Goal: Transaction & Acquisition: Purchase product/service

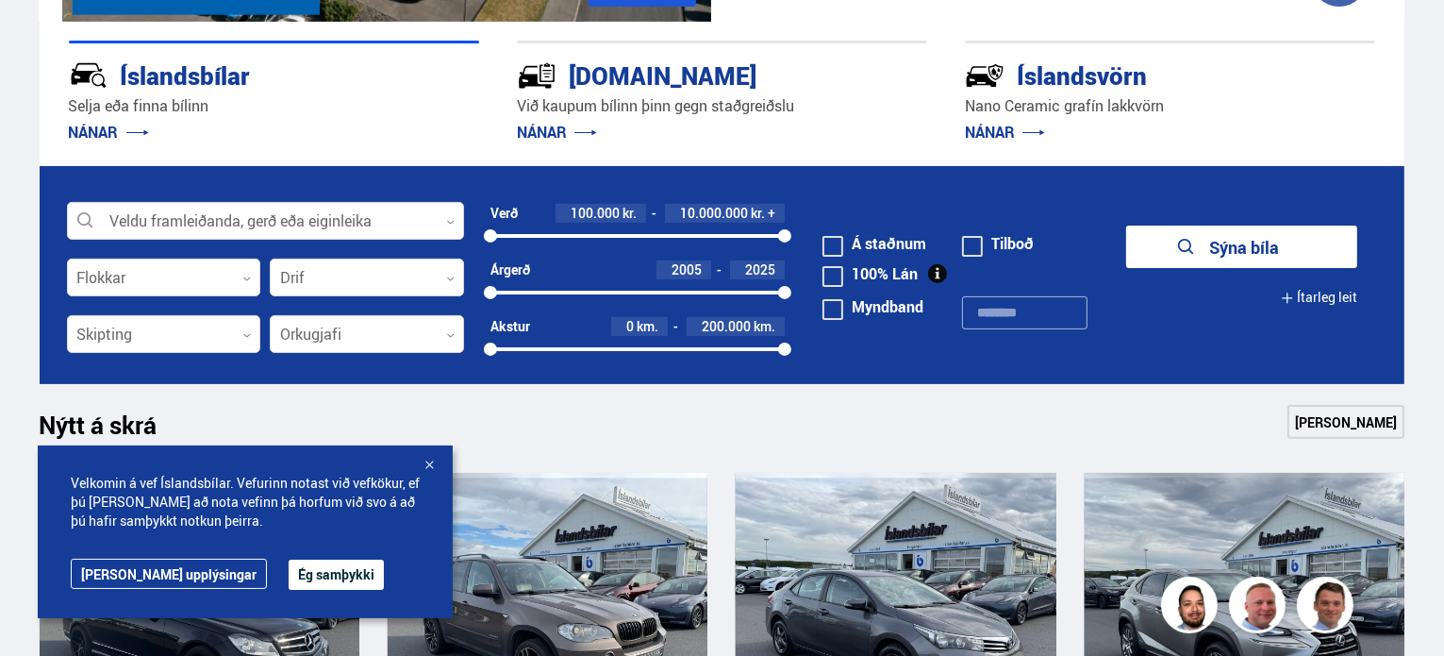
click at [1214, 240] on button "Sýna bíla" at bounding box center [1241, 246] width 231 height 42
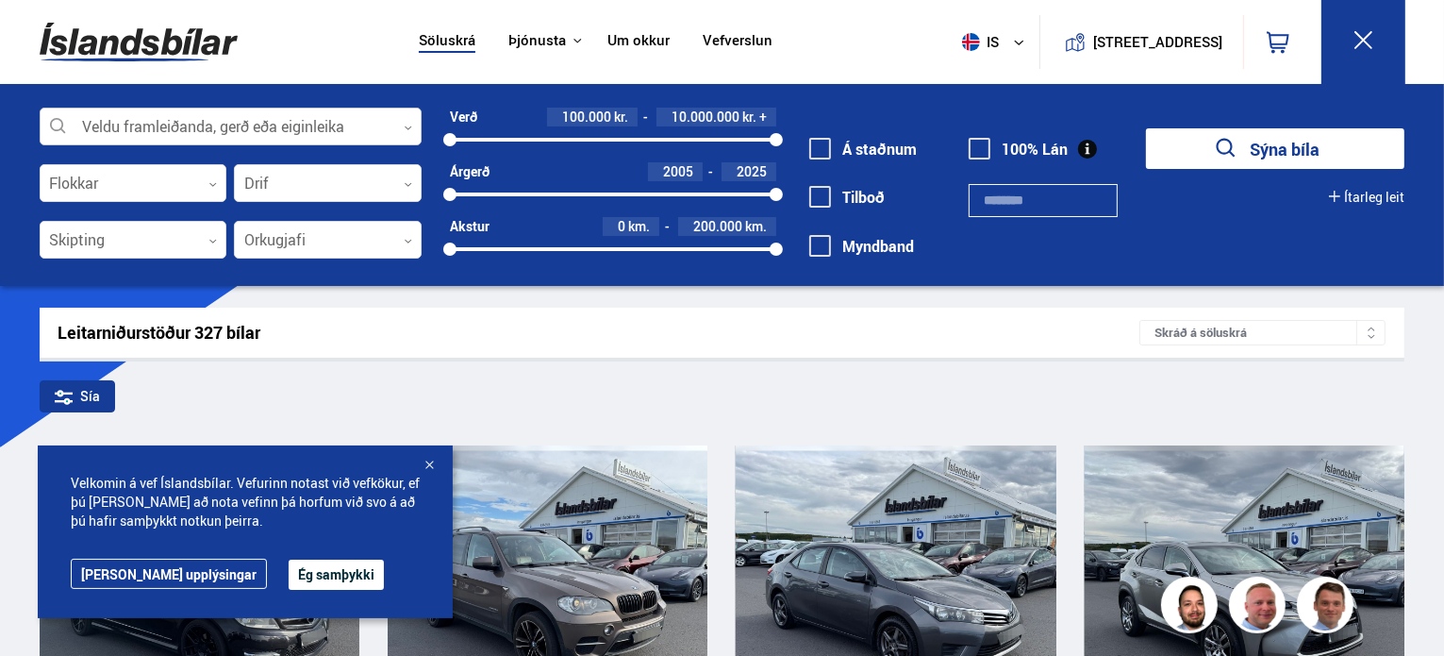
click at [332, 127] on div at bounding box center [231, 127] width 382 height 38
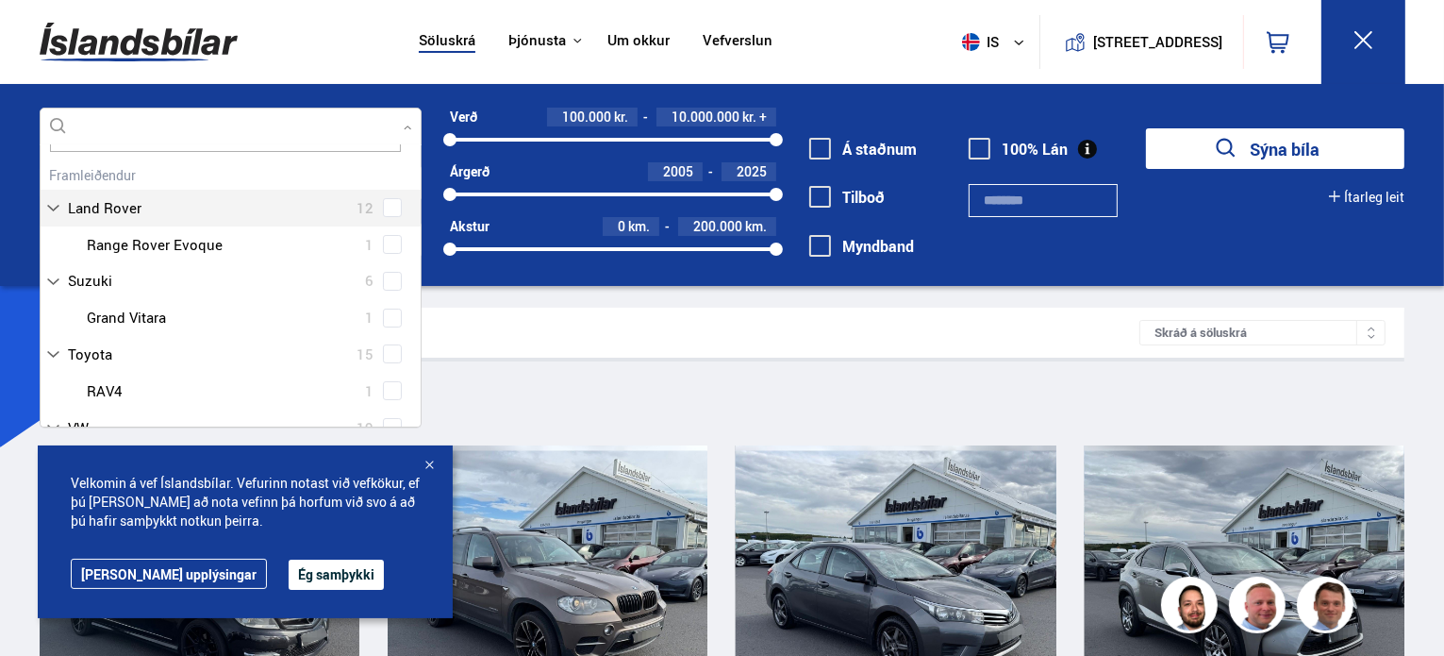
scroll to position [94, 0]
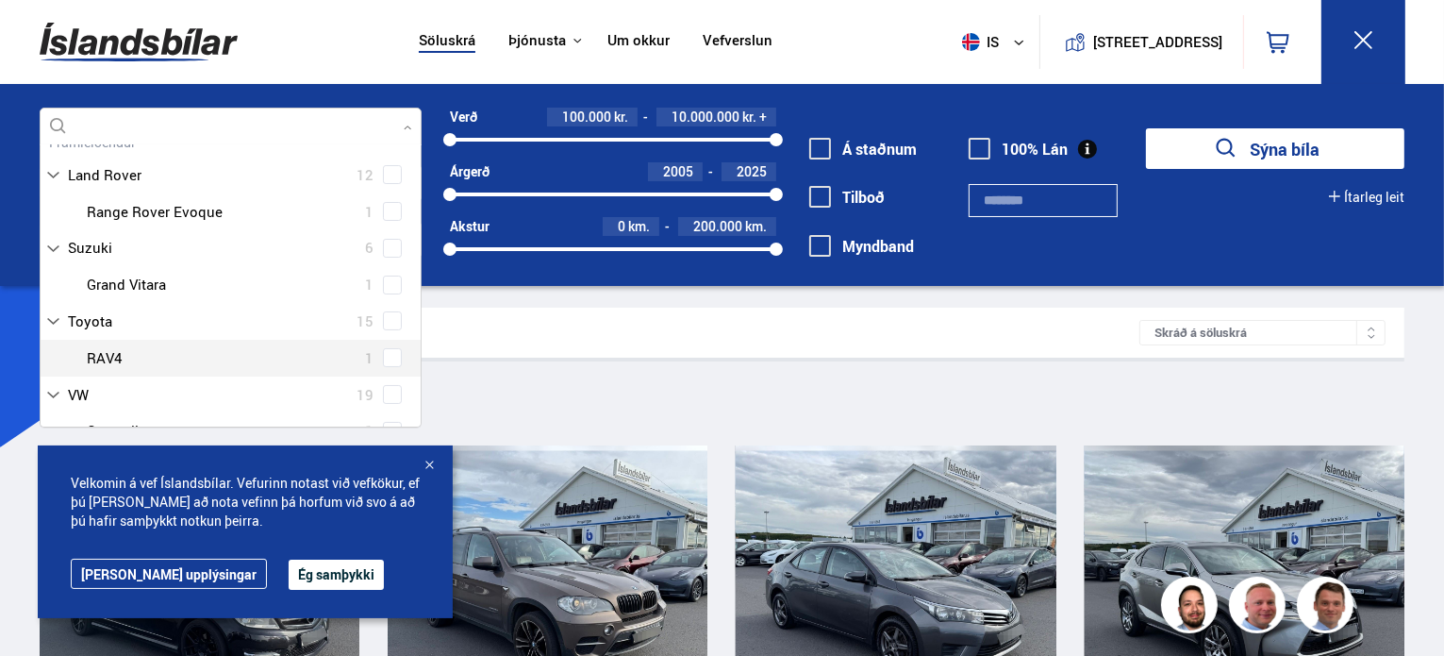
click at [112, 354] on div at bounding box center [249, 357] width 333 height 27
click at [100, 350] on div at bounding box center [249, 357] width 333 height 27
click at [383, 358] on span at bounding box center [392, 357] width 19 height 19
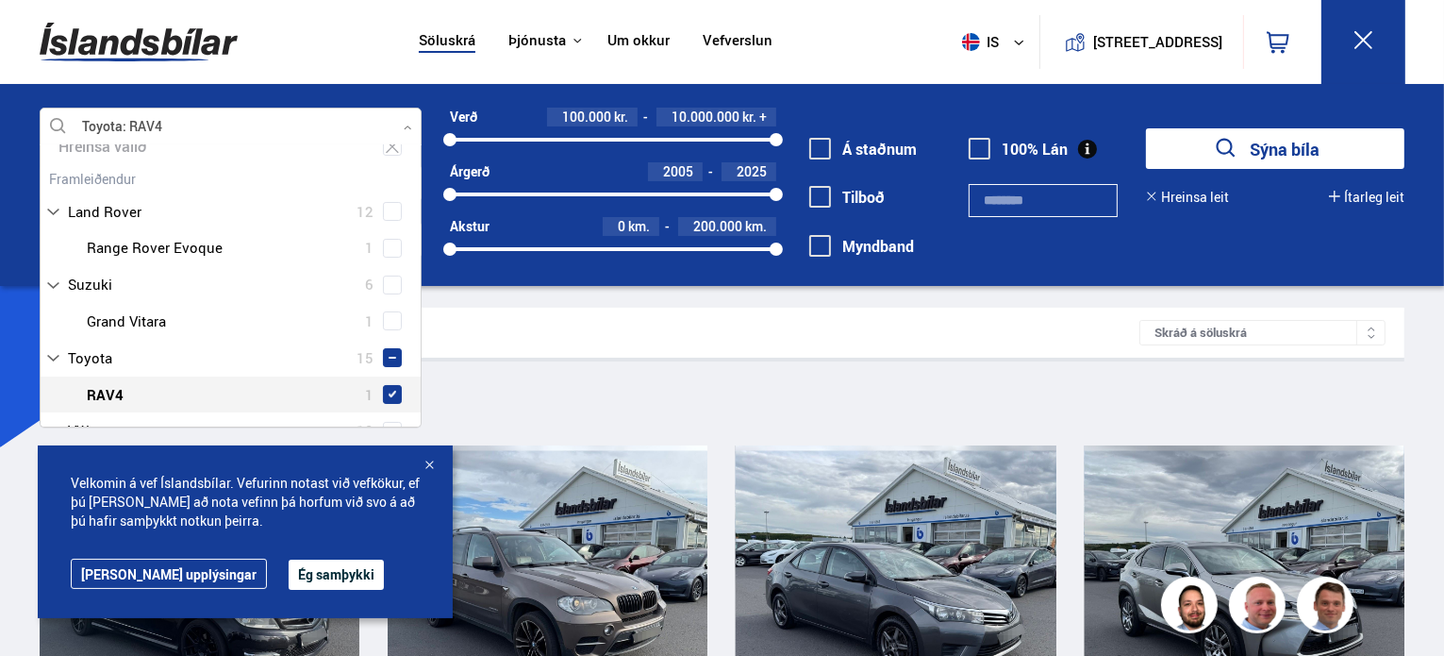
scroll to position [131, 0]
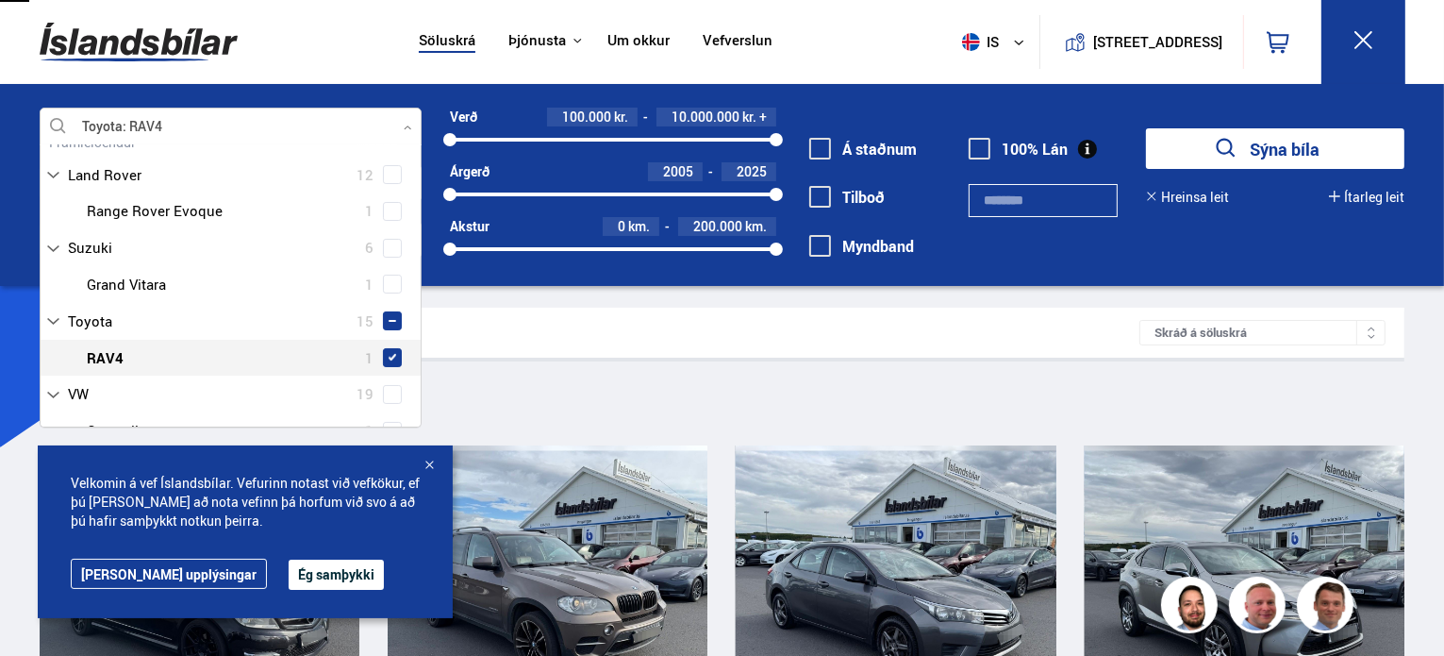
type input "***"
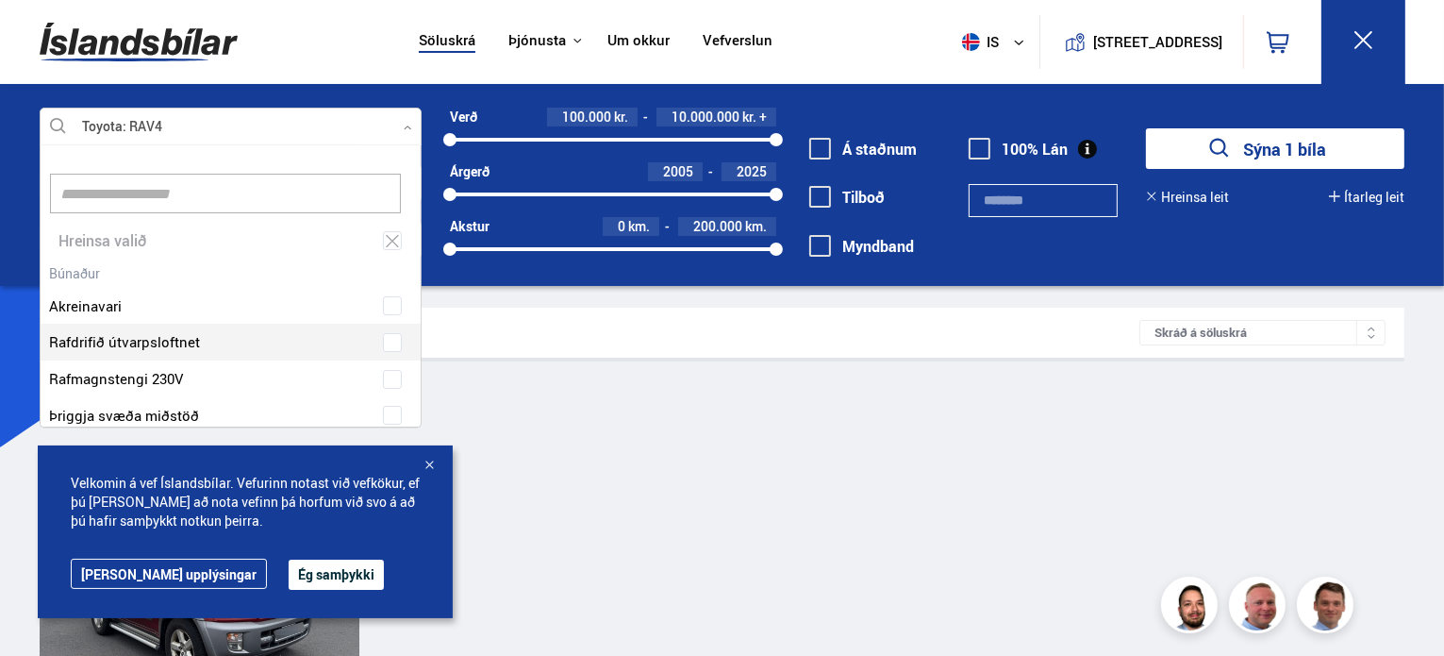
click at [627, 331] on div "Leitarniðurstöður 1 bílar" at bounding box center [599, 333] width 1082 height 20
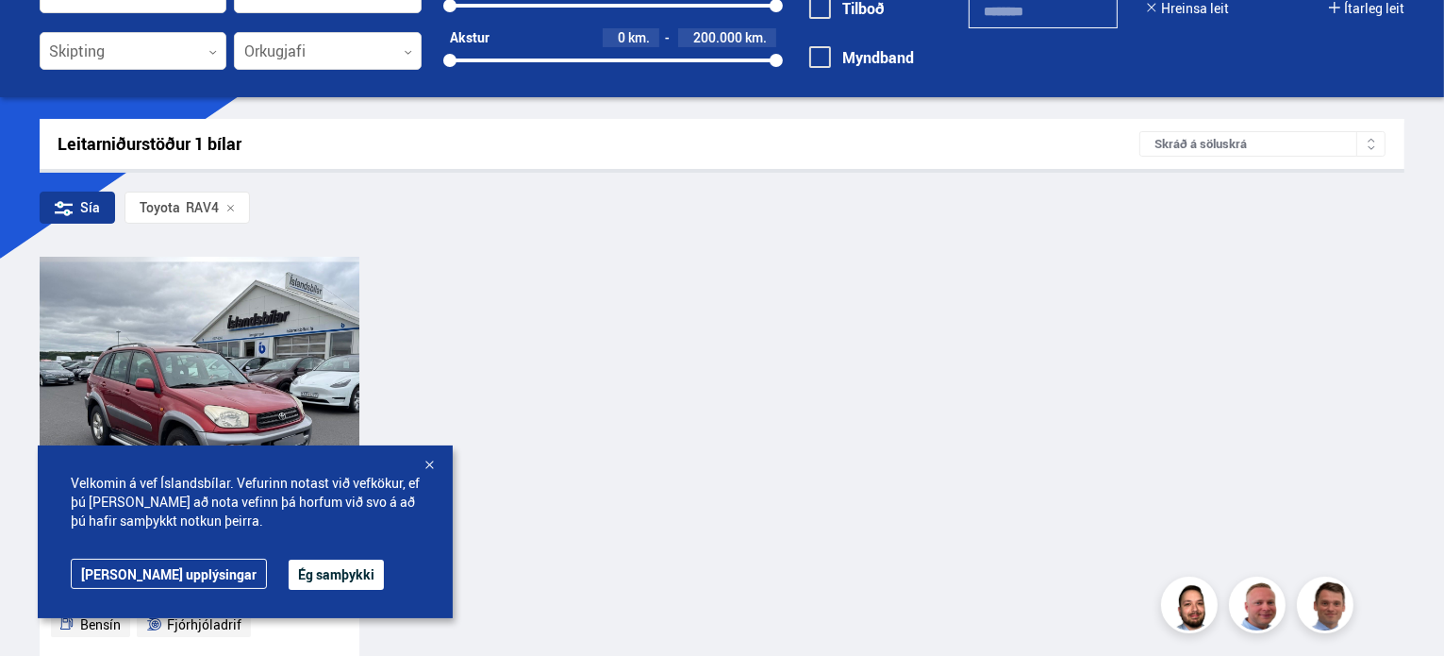
scroll to position [377, 0]
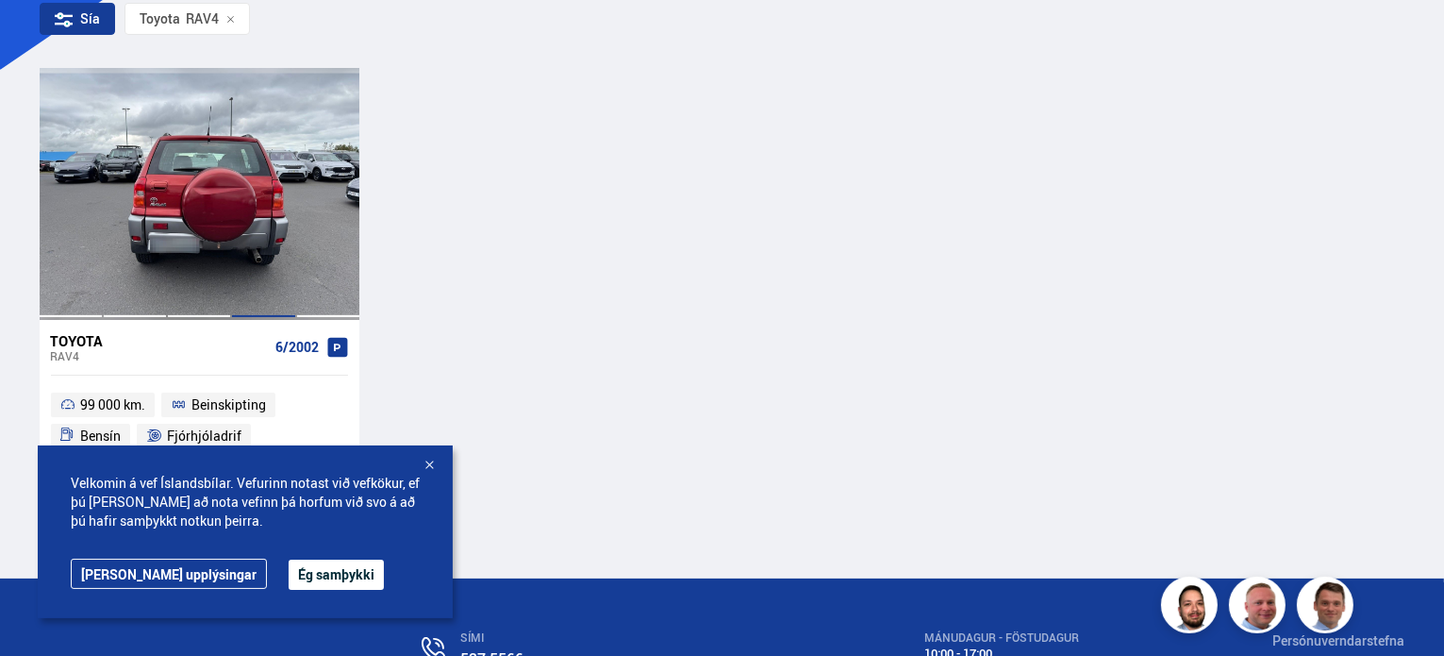
click at [268, 158] on div at bounding box center [263, 193] width 64 height 251
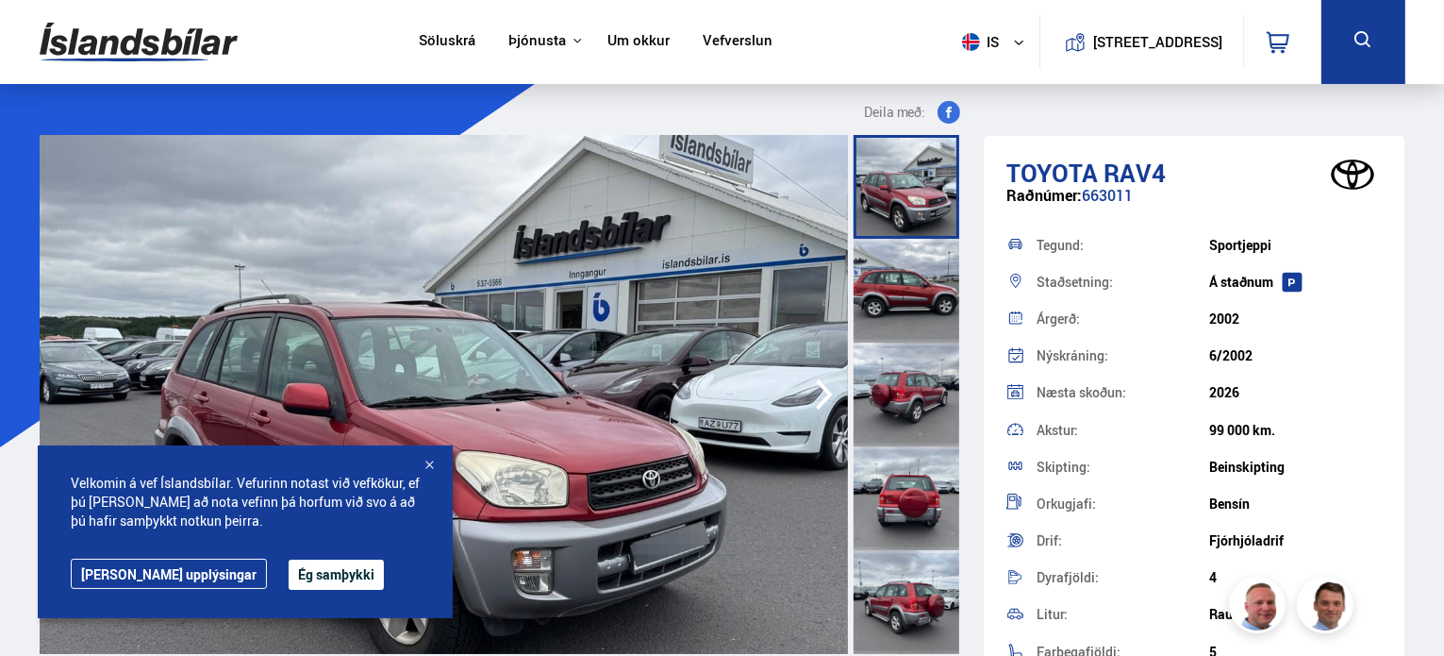
click at [424, 462] on div at bounding box center [429, 466] width 19 height 19
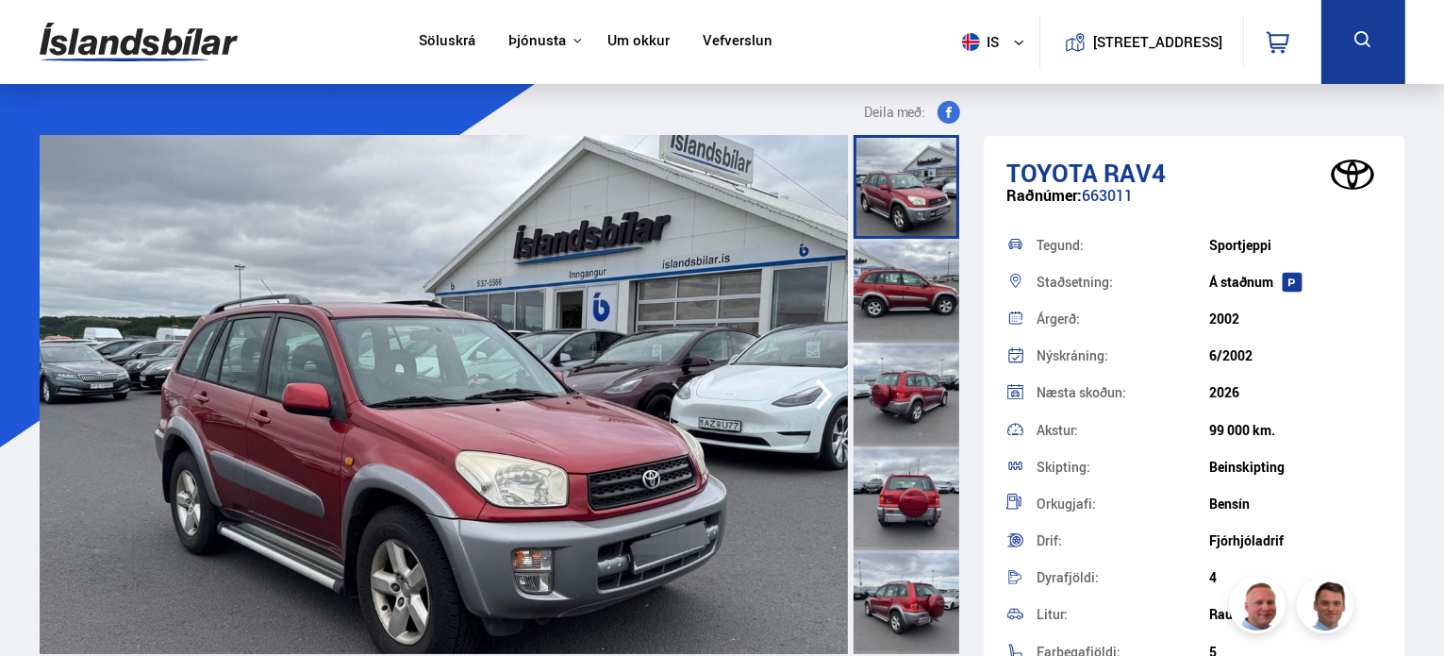
click at [454, 324] on img at bounding box center [444, 394] width 808 height 519
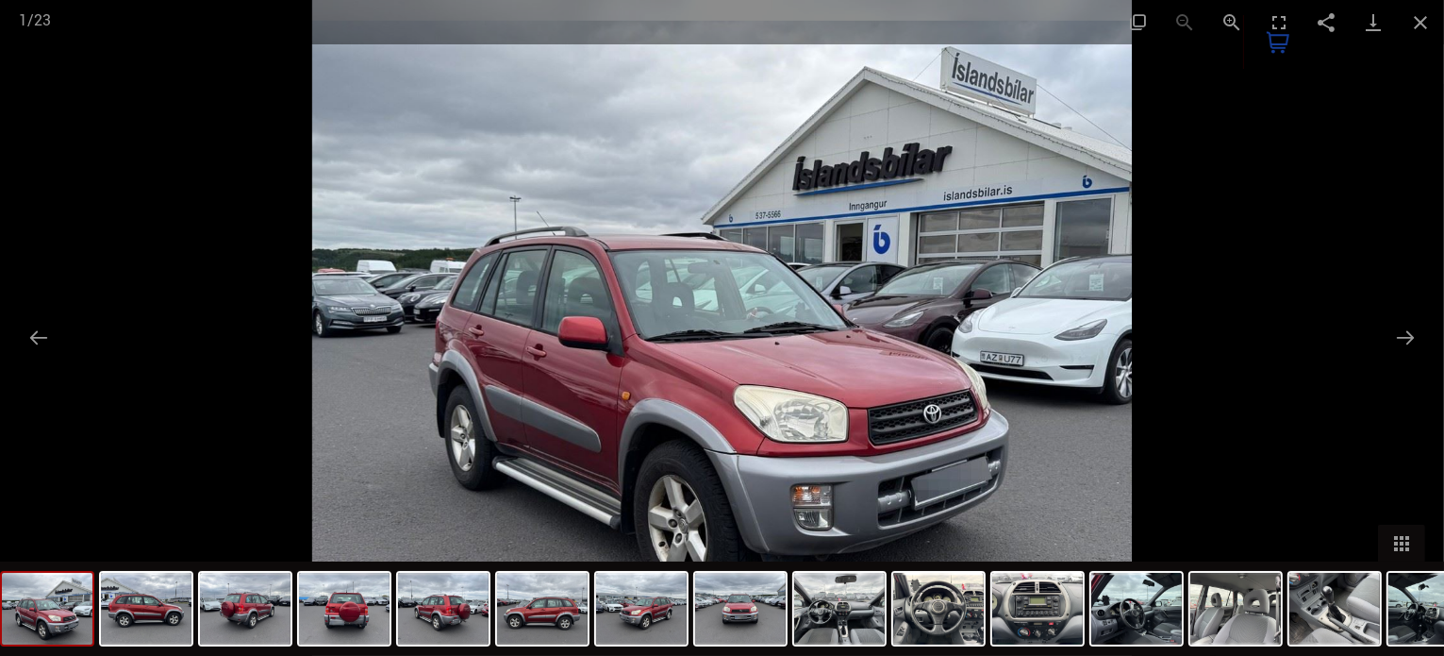
click at [1295, 199] on div at bounding box center [722, 328] width 1444 height 656
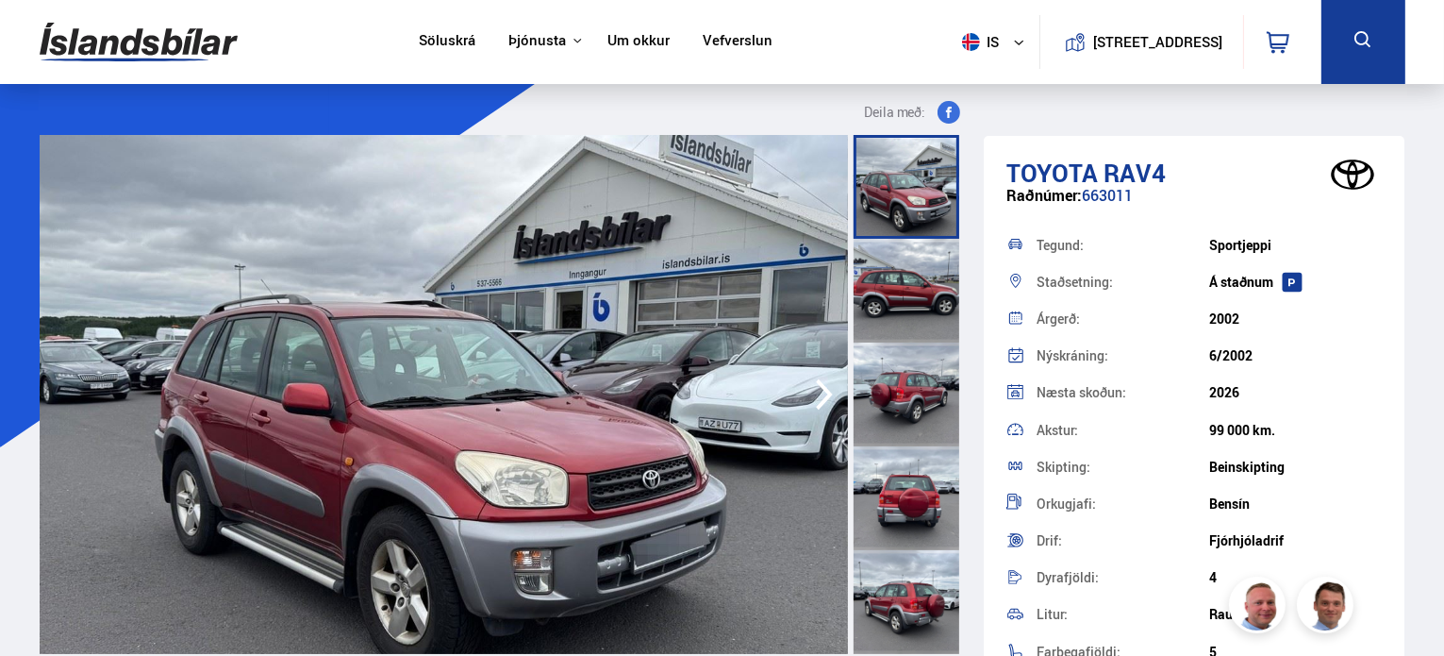
click at [604, 272] on img at bounding box center [444, 394] width 808 height 519
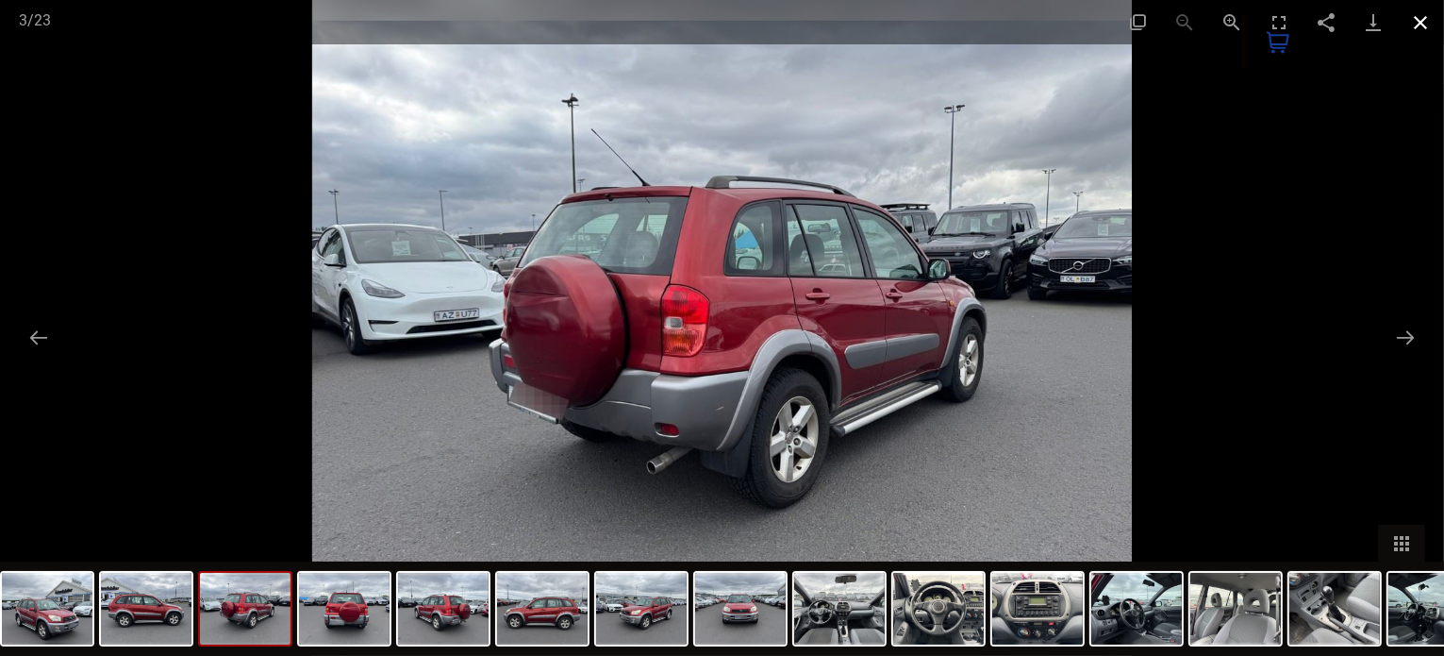
click at [1411, 25] on button "Close gallery" at bounding box center [1420, 22] width 47 height 44
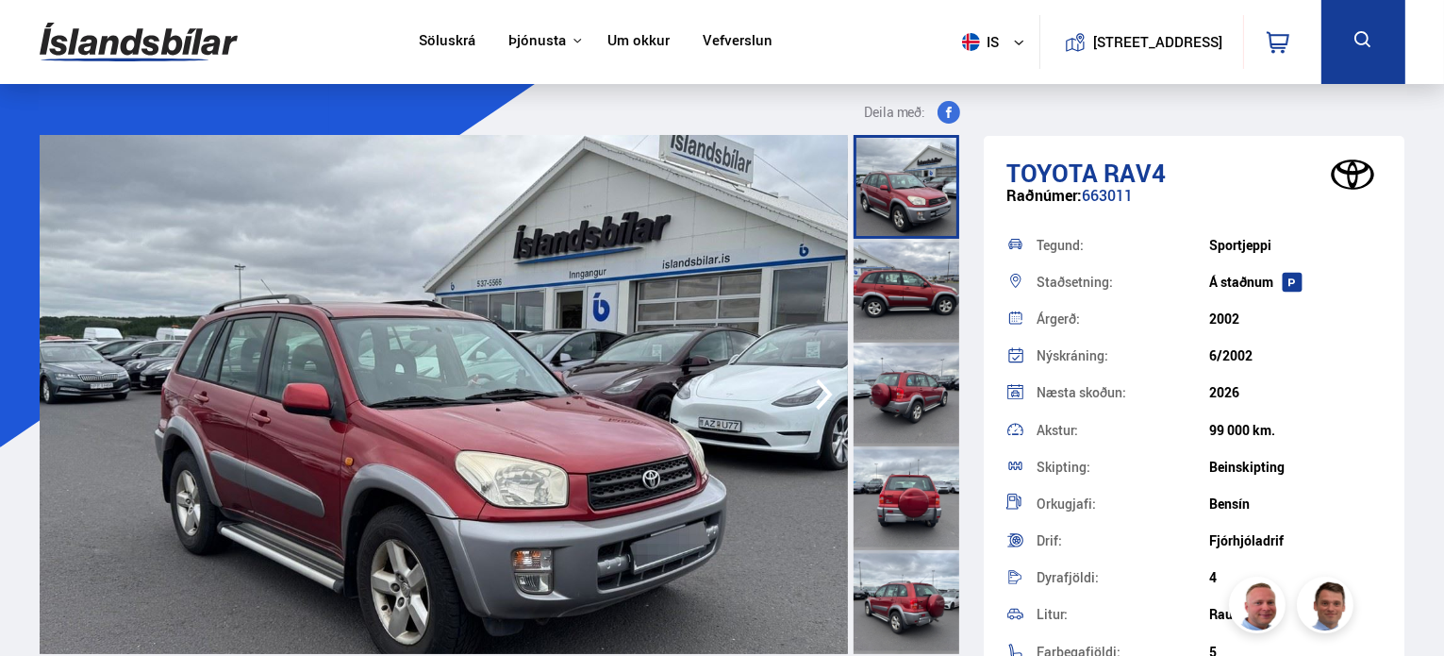
drag, startPoint x: 1207, startPoint y: 427, endPoint x: 1276, endPoint y: 441, distance: 70.1
click at [1276, 441] on div "Akstur: 99 000 km." at bounding box center [1194, 429] width 376 height 37
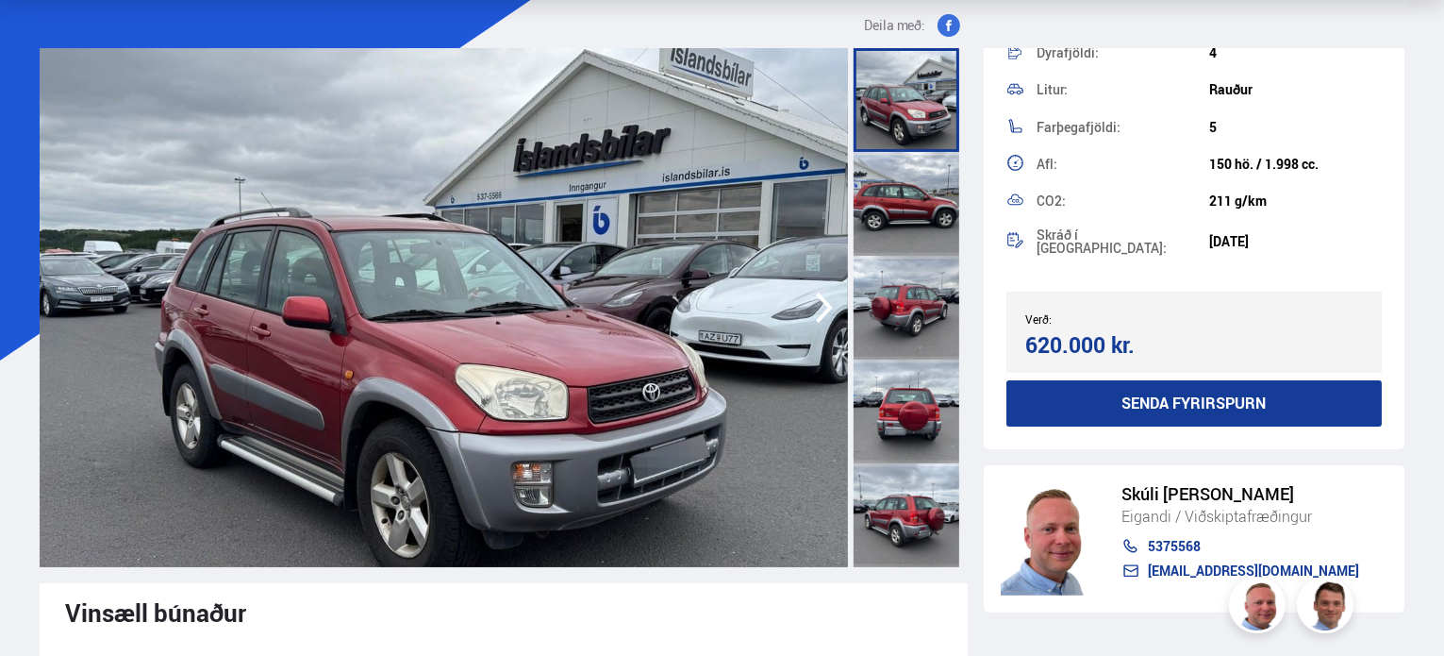
scroll to position [113, 0]
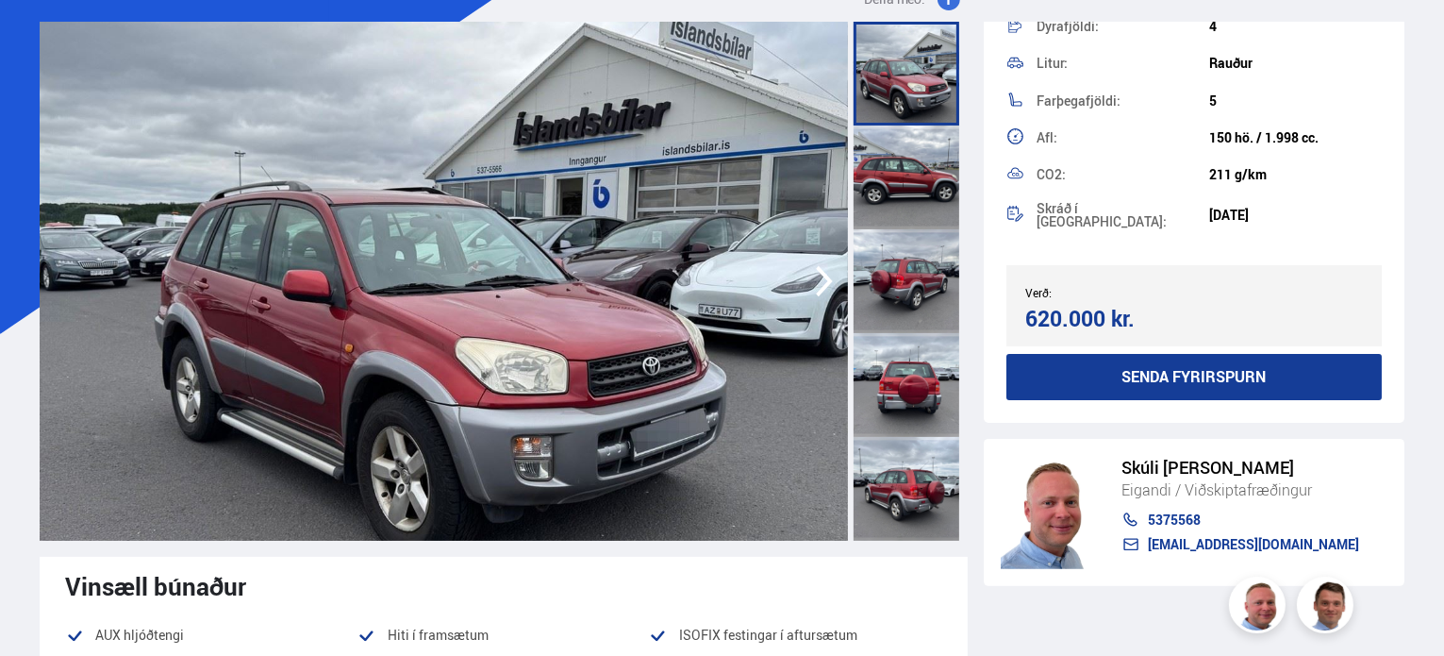
click at [790, 316] on img at bounding box center [444, 281] width 808 height 519
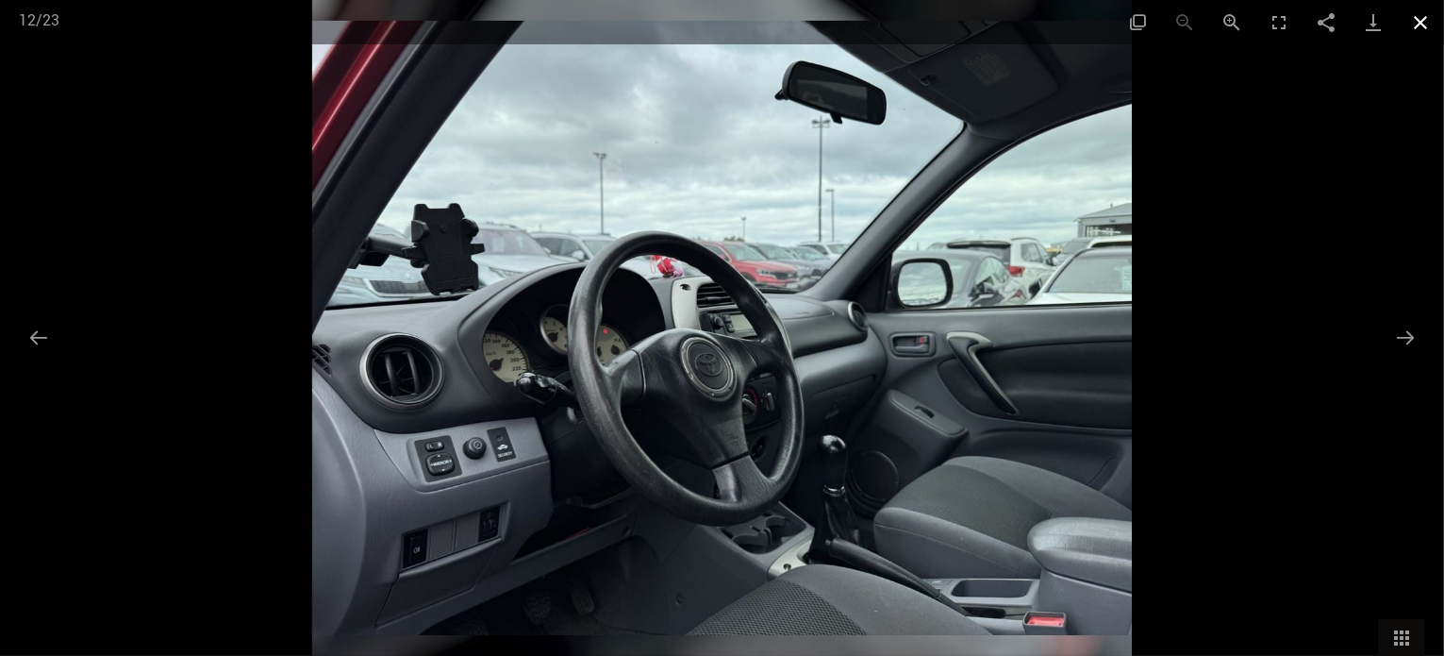
click at [1430, 20] on button "Close gallery" at bounding box center [1420, 22] width 47 height 44
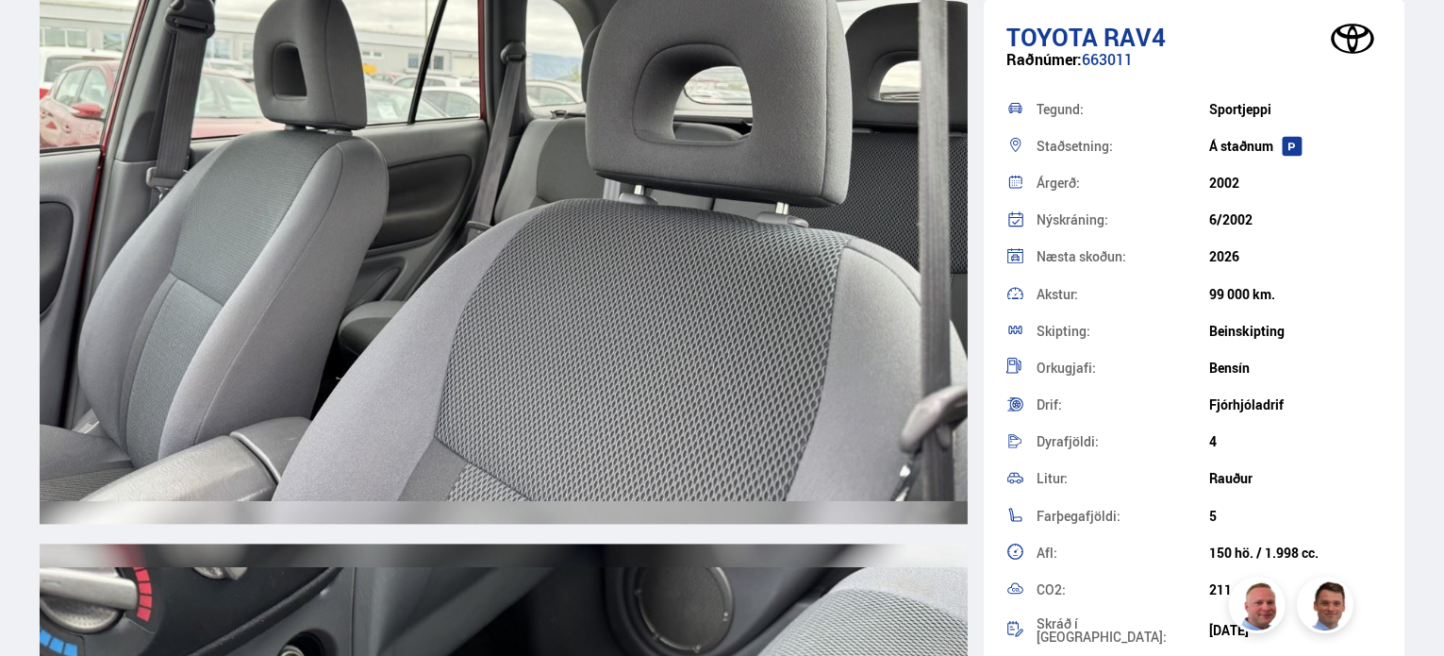
scroll to position [11131, 0]
